Goal: Information Seeking & Learning: Learn about a topic

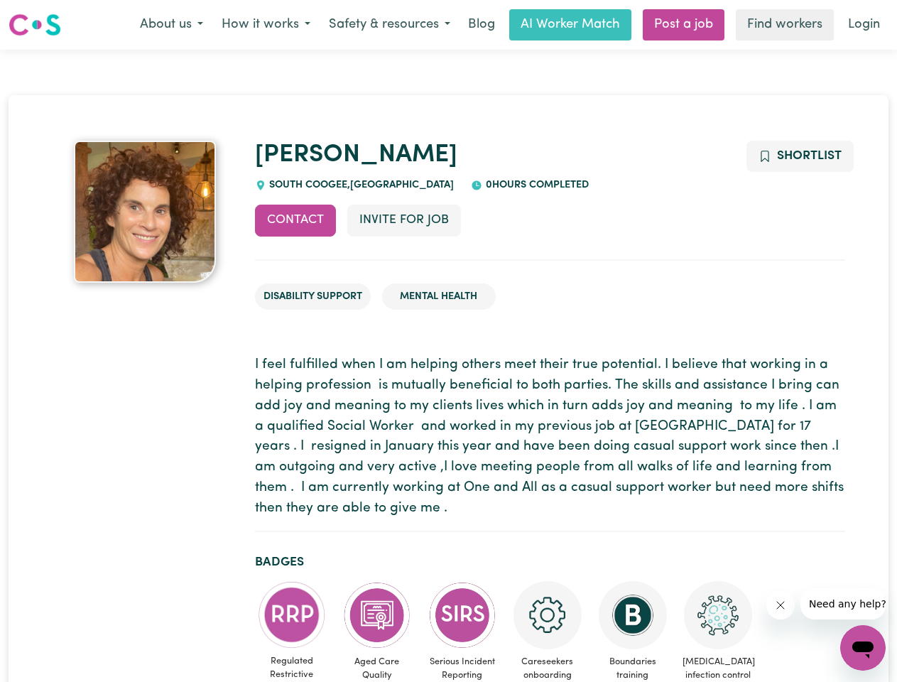
click at [171, 25] on button "About us" at bounding box center [172, 25] width 82 height 30
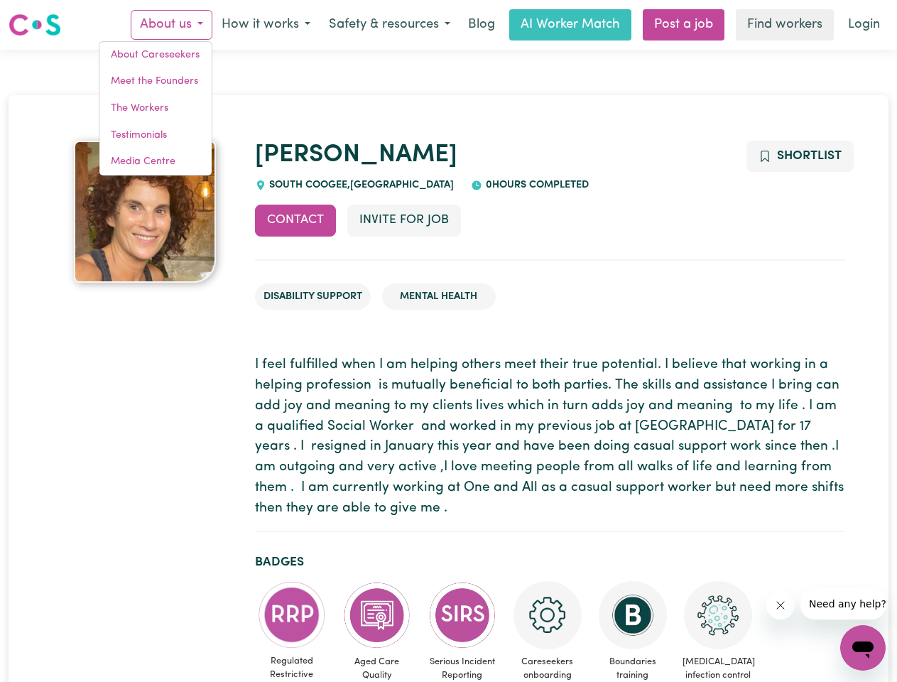
click at [265, 25] on button "How it works" at bounding box center [265, 25] width 107 height 30
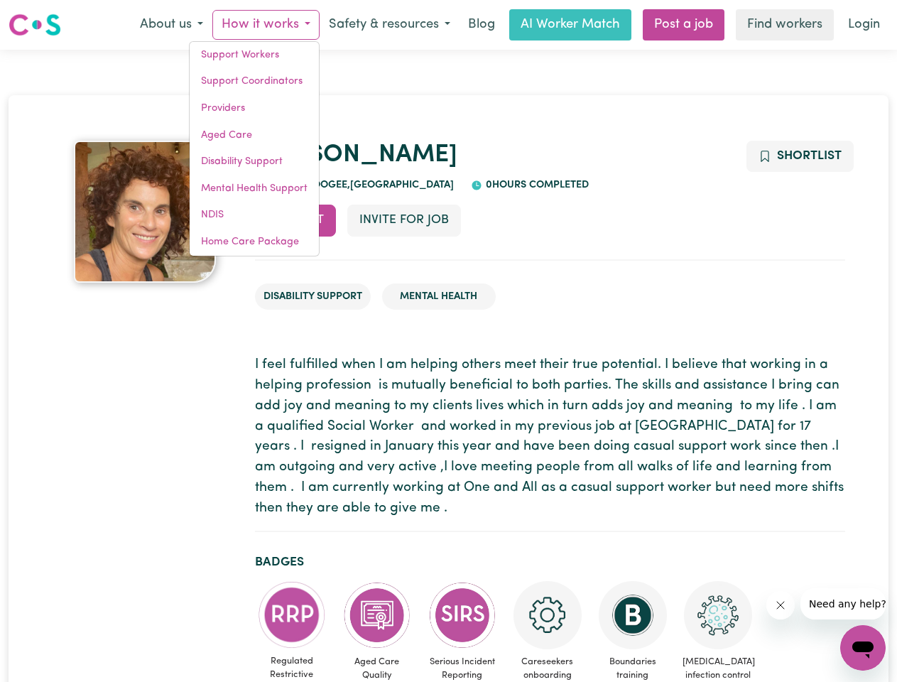
click at [389, 25] on button "Safety & resources" at bounding box center [390, 25] width 140 height 30
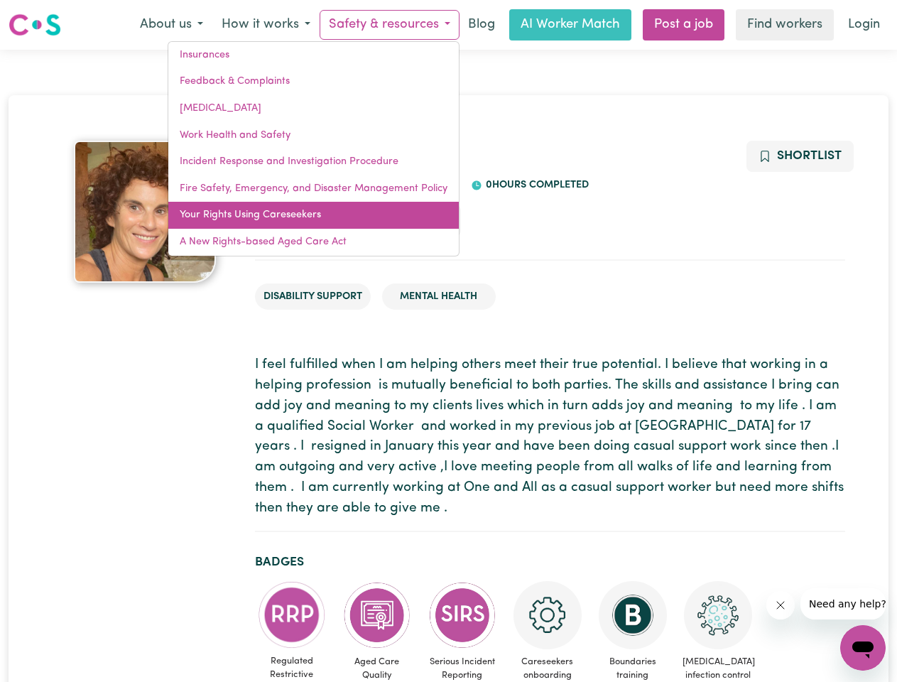
click at [296, 220] on link "Your Rights Using Careseekers" at bounding box center [313, 215] width 291 height 27
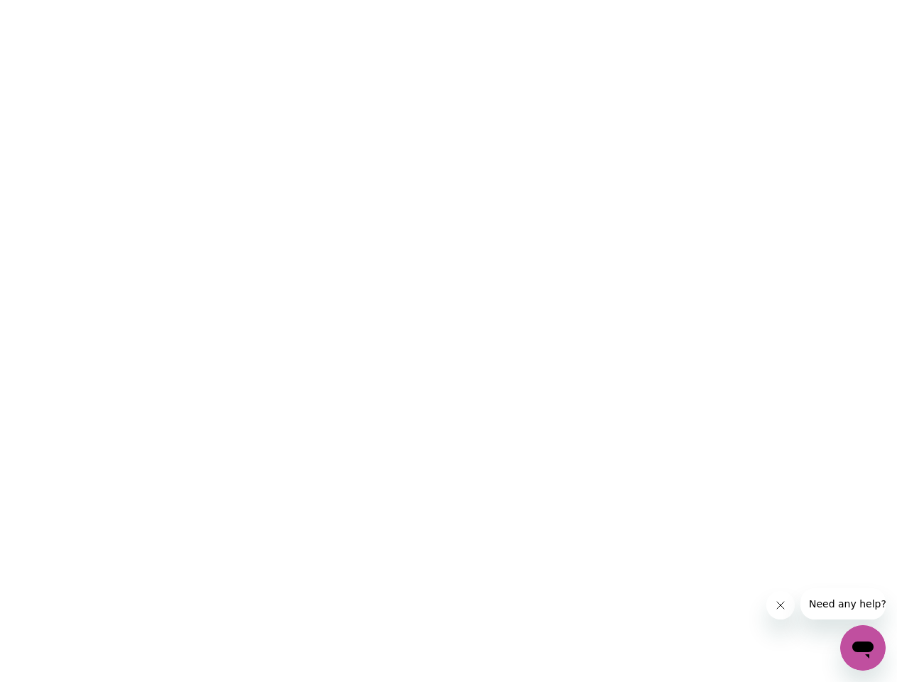
click at [404, 0] on html at bounding box center [448, 0] width 897 height 0
click at [799, 0] on html at bounding box center [448, 0] width 897 height 0
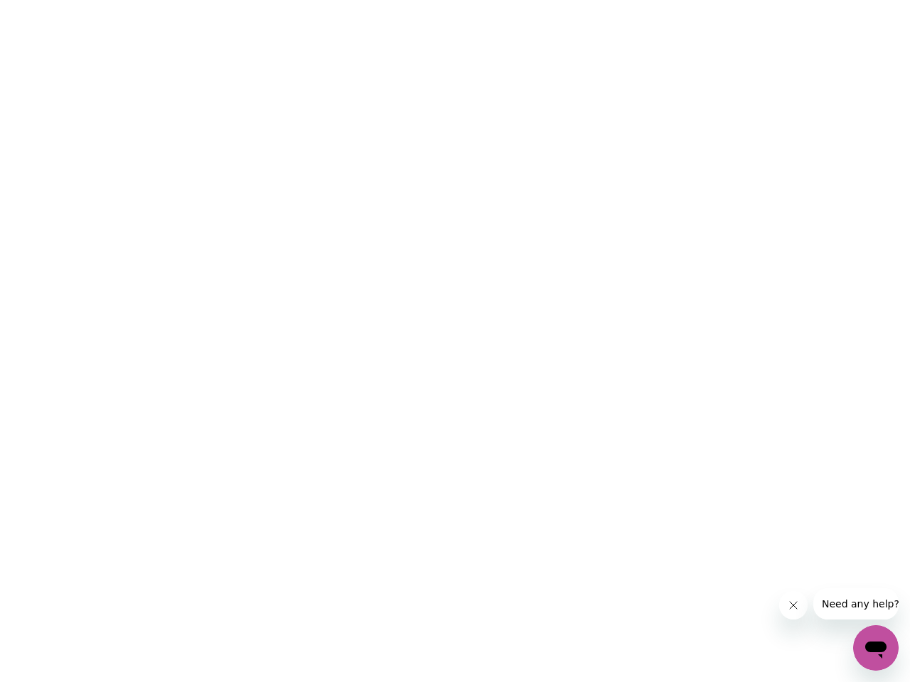
click at [292, 0] on html at bounding box center [455, 0] width 910 height 0
click at [377, 0] on html at bounding box center [455, 0] width 910 height 0
